Goal: Navigation & Orientation: Find specific page/section

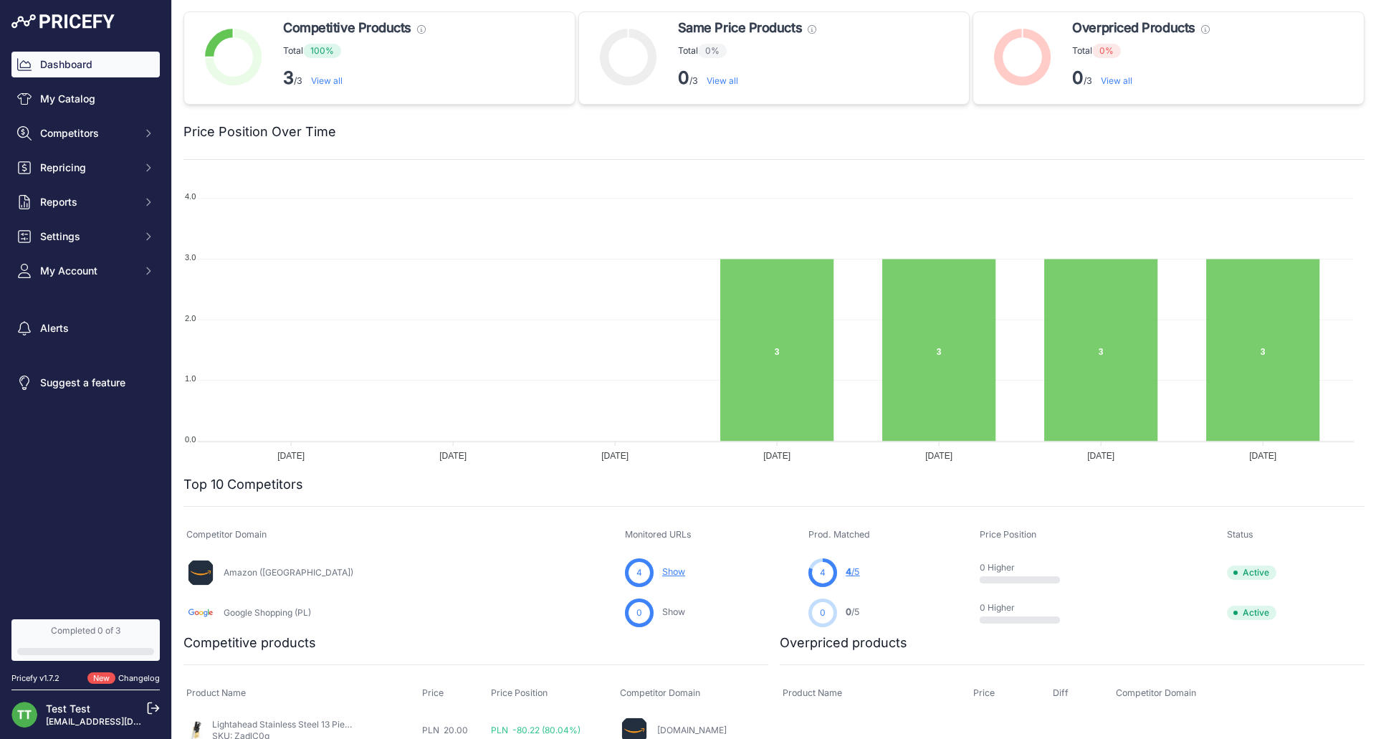
click at [103, 112] on div "Dashboard My Catalog Competitors Competitors Monitored URLs MAP infringements R…" at bounding box center [85, 168] width 148 height 232
click at [103, 102] on link "My Catalog" at bounding box center [85, 99] width 148 height 26
